Goal: Navigation & Orientation: Find specific page/section

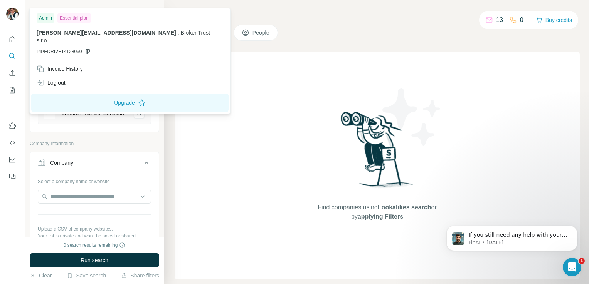
click at [8, 15] on img at bounding box center [12, 14] width 12 height 12
click at [18, 41] on button "Quick start" at bounding box center [12, 39] width 12 height 14
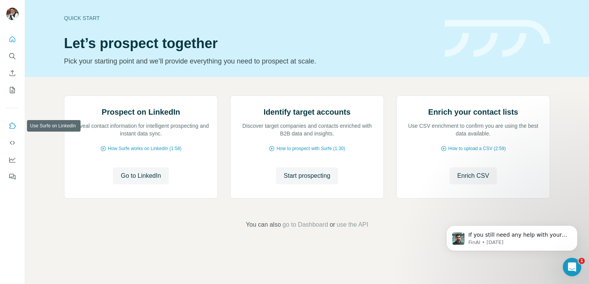
click at [13, 127] on icon "Use Surfe on LinkedIn" at bounding box center [12, 126] width 8 height 8
click at [13, 75] on icon "Enrich CSV" at bounding box center [12, 73] width 8 height 8
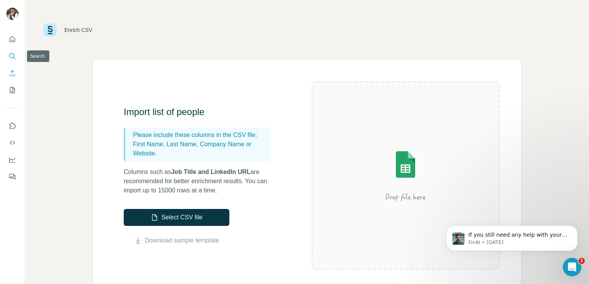
click at [12, 61] on button "Search" at bounding box center [12, 56] width 12 height 14
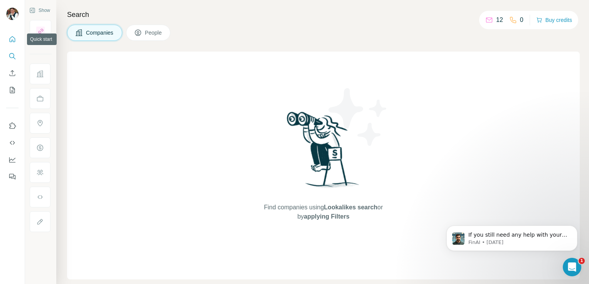
click at [13, 44] on button "Quick start" at bounding box center [12, 39] width 12 height 14
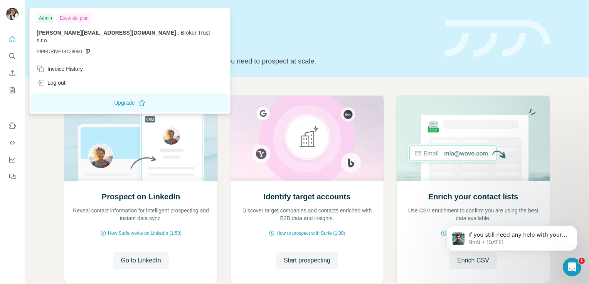
click at [7, 13] on img at bounding box center [12, 14] width 12 height 12
click at [85, 101] on button "Upgrade" at bounding box center [129, 103] width 197 height 18
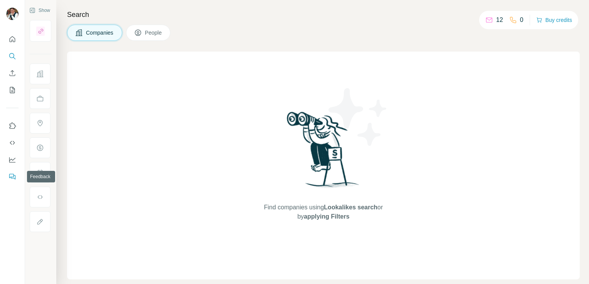
click at [15, 172] on button "Feedback" at bounding box center [12, 177] width 12 height 14
